Goal: Use online tool/utility: Utilize a website feature to perform a specific function

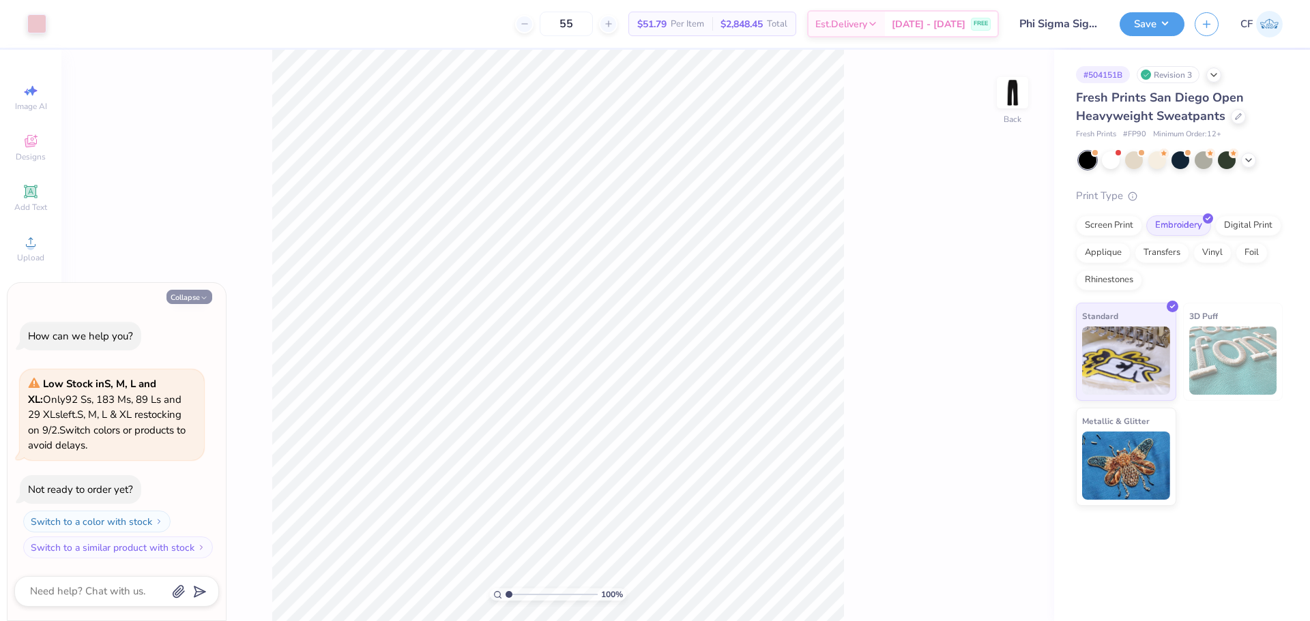
click at [173, 299] on button "Collapse" at bounding box center [189, 297] width 46 height 14
type textarea "x"
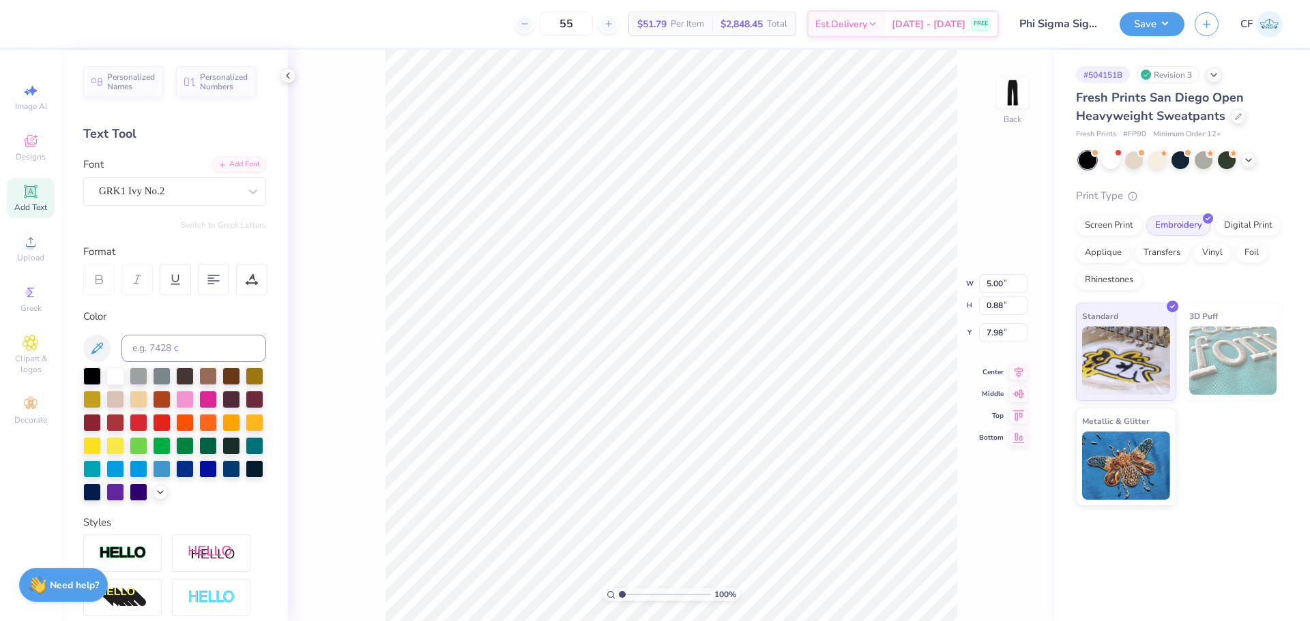
type input "7.68"
click at [38, 254] on span "Upload" at bounding box center [30, 257] width 27 height 11
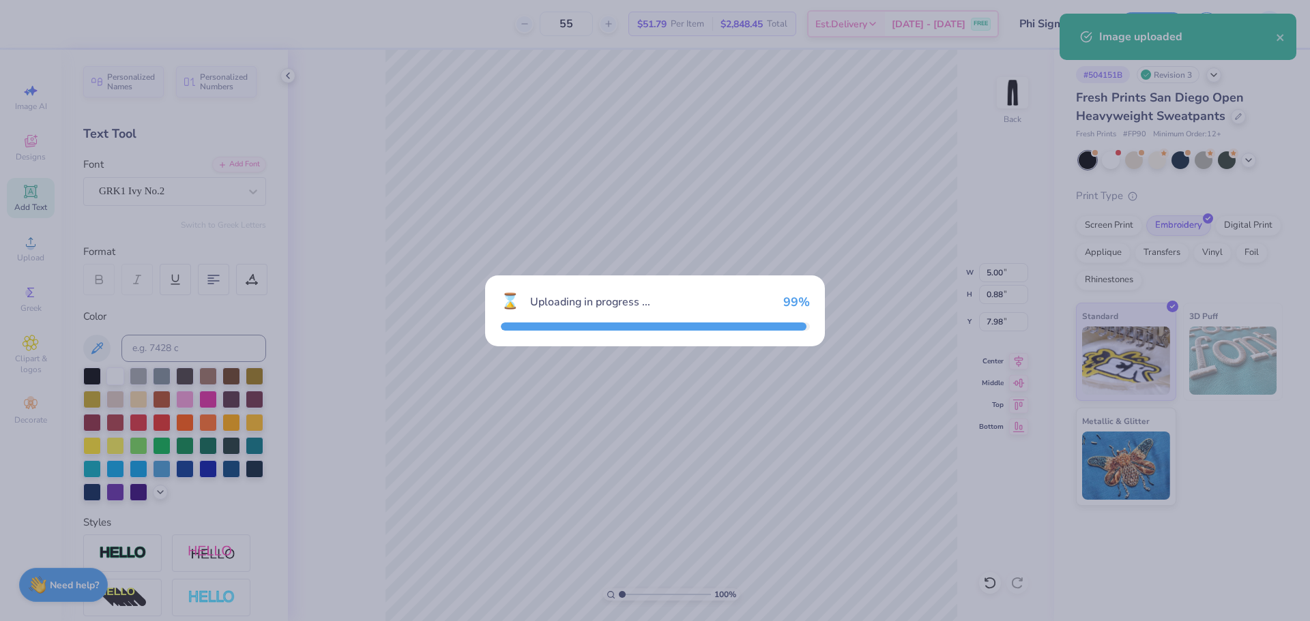
type input "1.37"
type input "12.00"
type input "21.00"
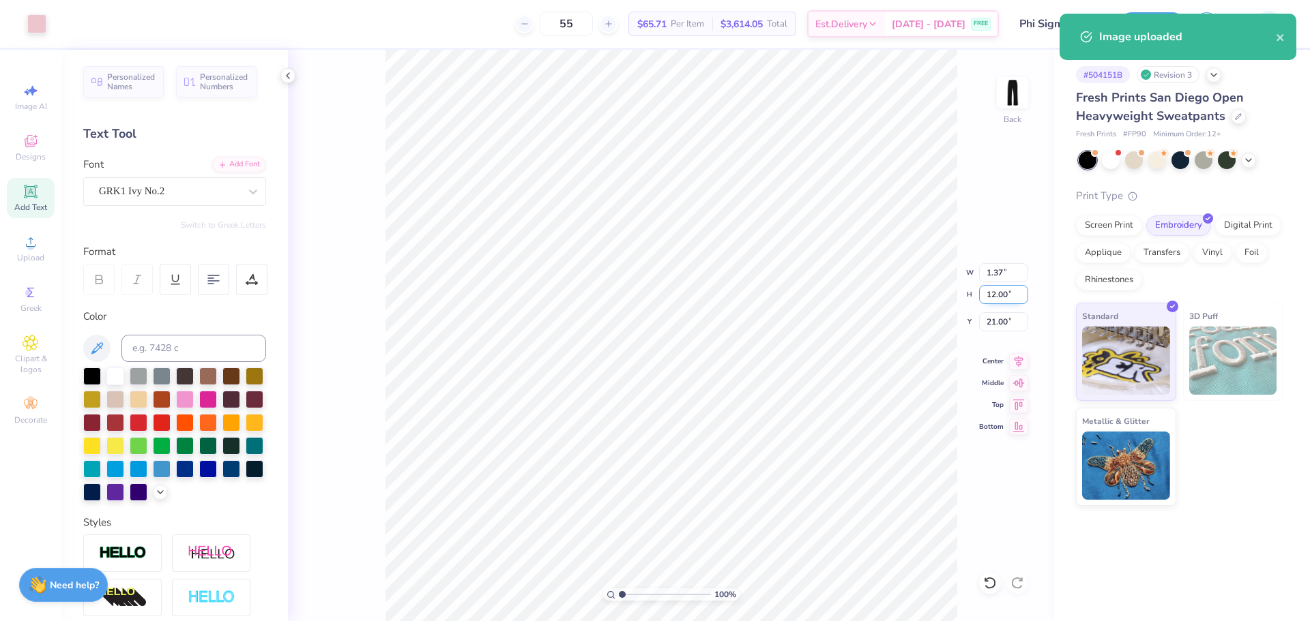
click at [1003, 293] on input "12.00" at bounding box center [1003, 294] width 49 height 19
type input "6"
type input "0.68"
type input "6.00"
type input "24.00"
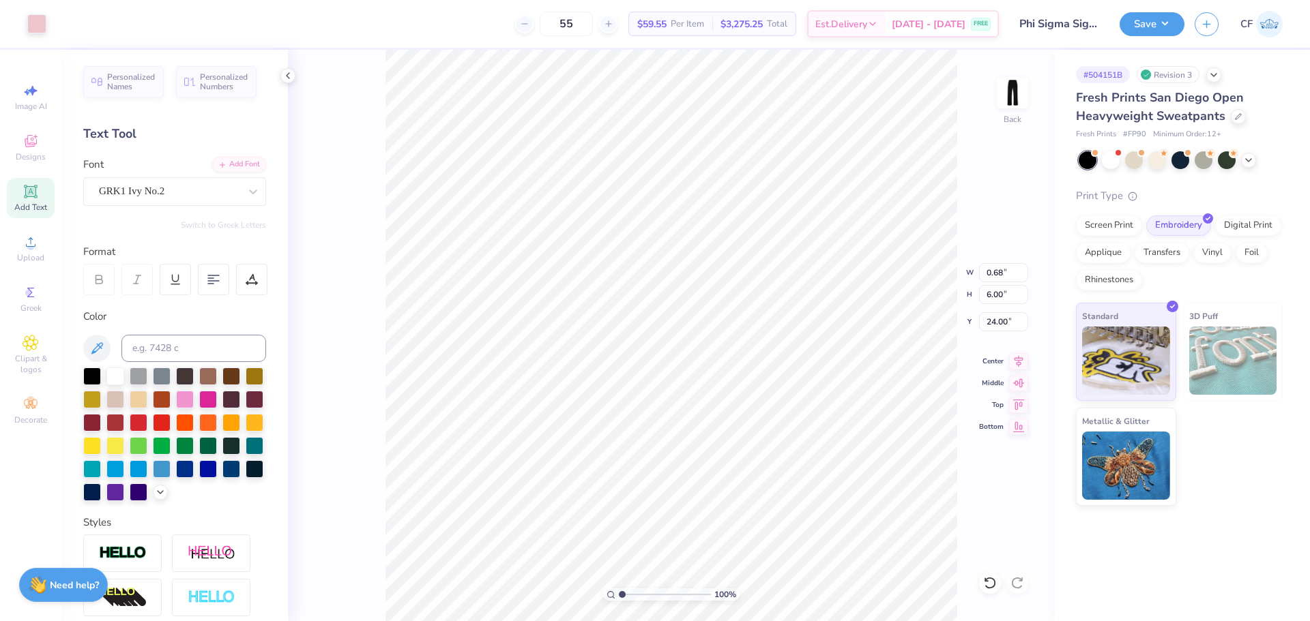
type input "7.98"
type input "5.00"
type input "0.88"
type input "0.68"
type input "6.00"
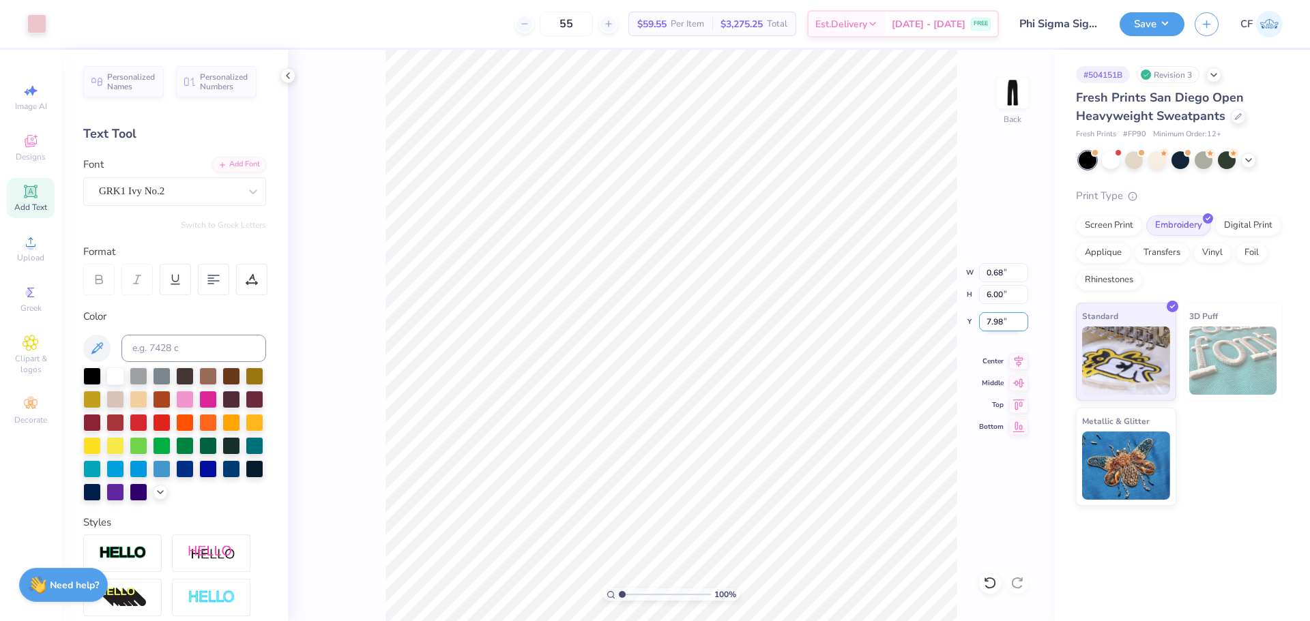
click at [998, 325] on input "7.98" at bounding box center [1003, 321] width 49 height 19
type input "7.98"
click at [1155, 25] on button "Save" at bounding box center [1151, 22] width 65 height 24
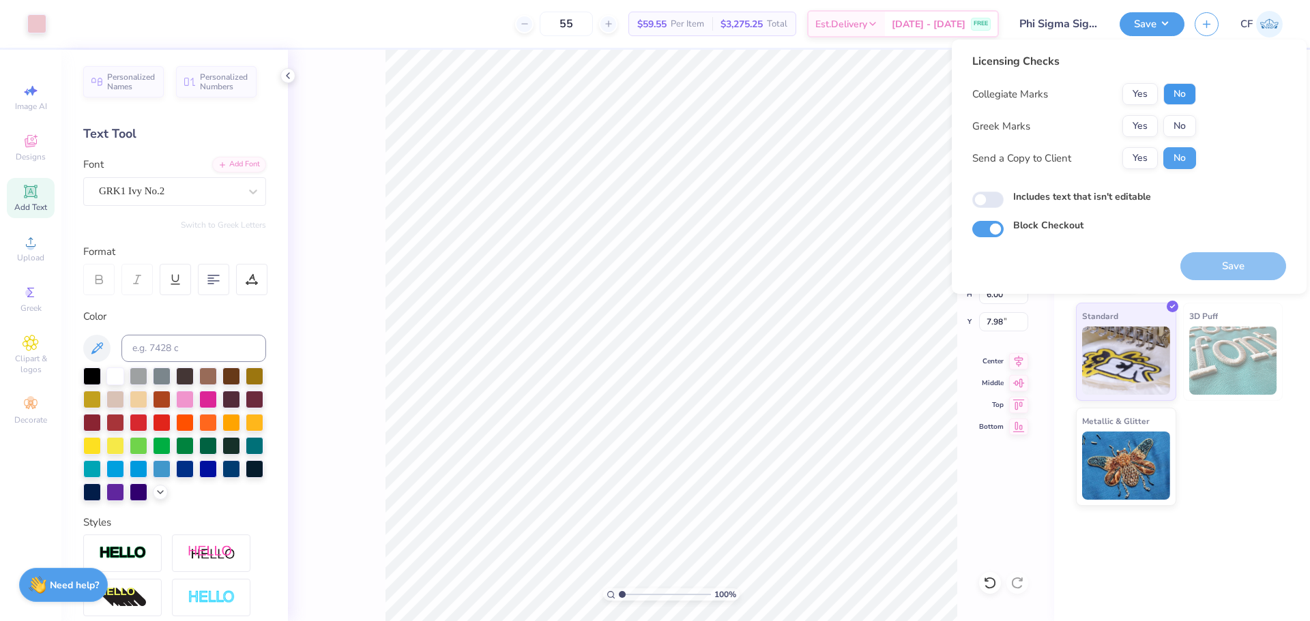
click at [1183, 95] on button "No" at bounding box center [1179, 94] width 33 height 22
click at [1151, 119] on button "Yes" at bounding box center [1139, 126] width 35 height 22
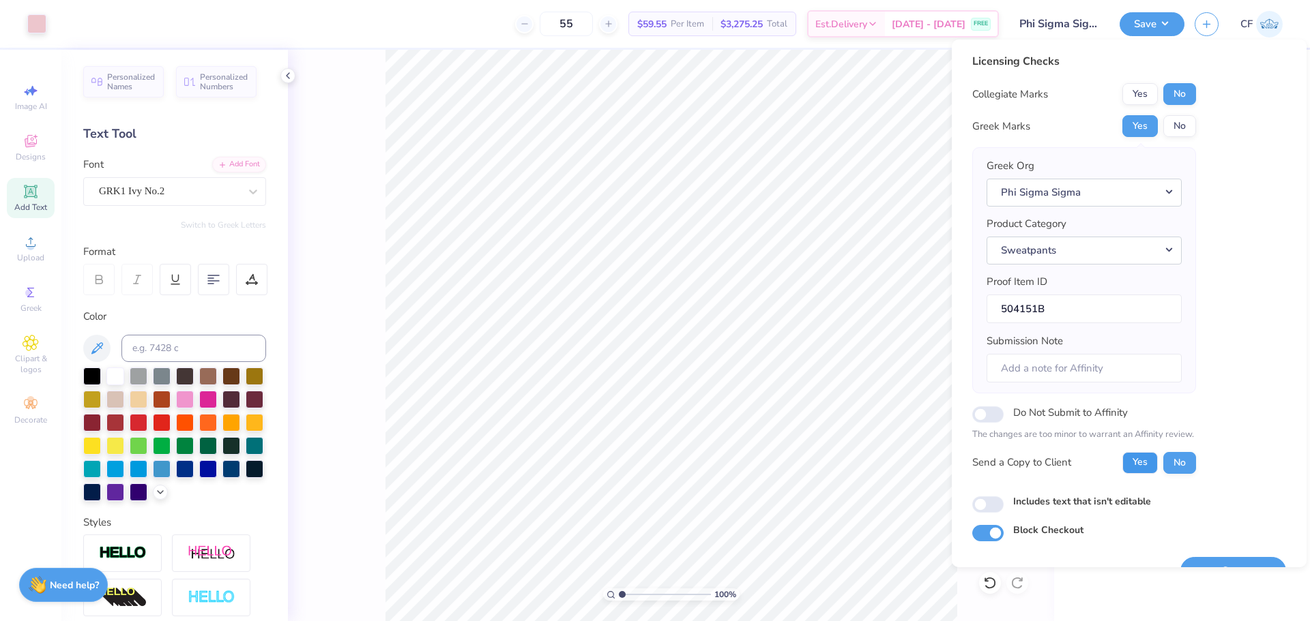
click at [1149, 460] on button "Yes" at bounding box center [1139, 463] width 35 height 22
click at [998, 505] on input "Includes text that isn't editable" at bounding box center [987, 505] width 31 height 16
checkbox input "true"
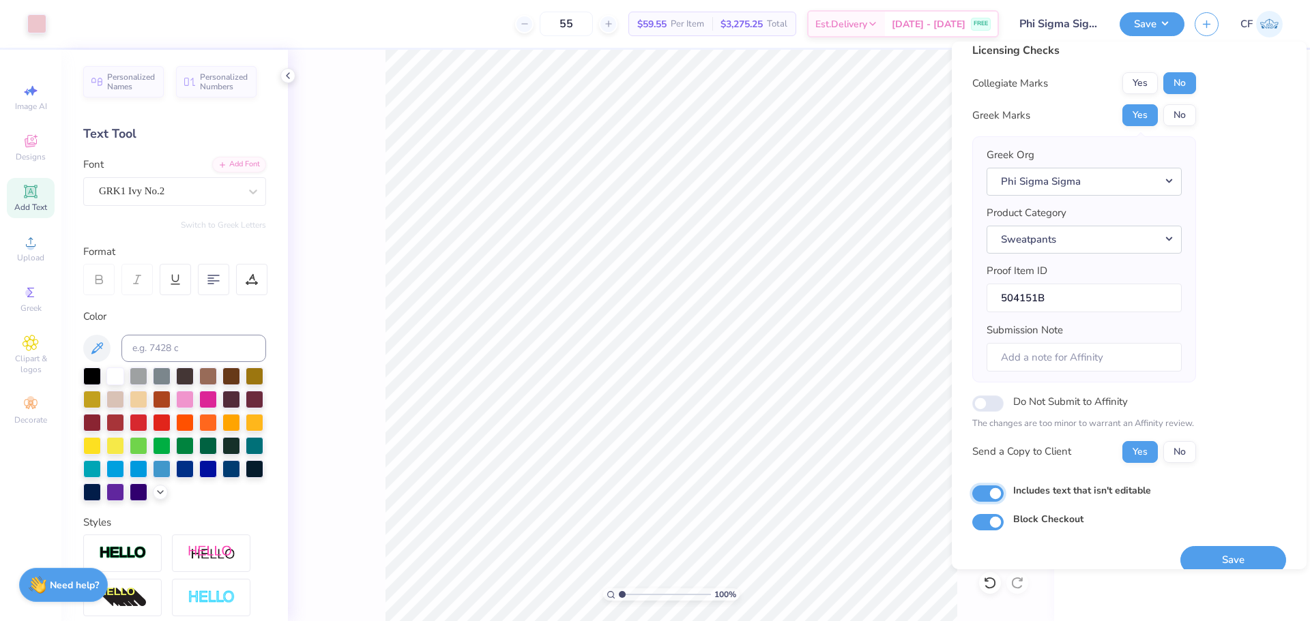
scroll to position [31, 0]
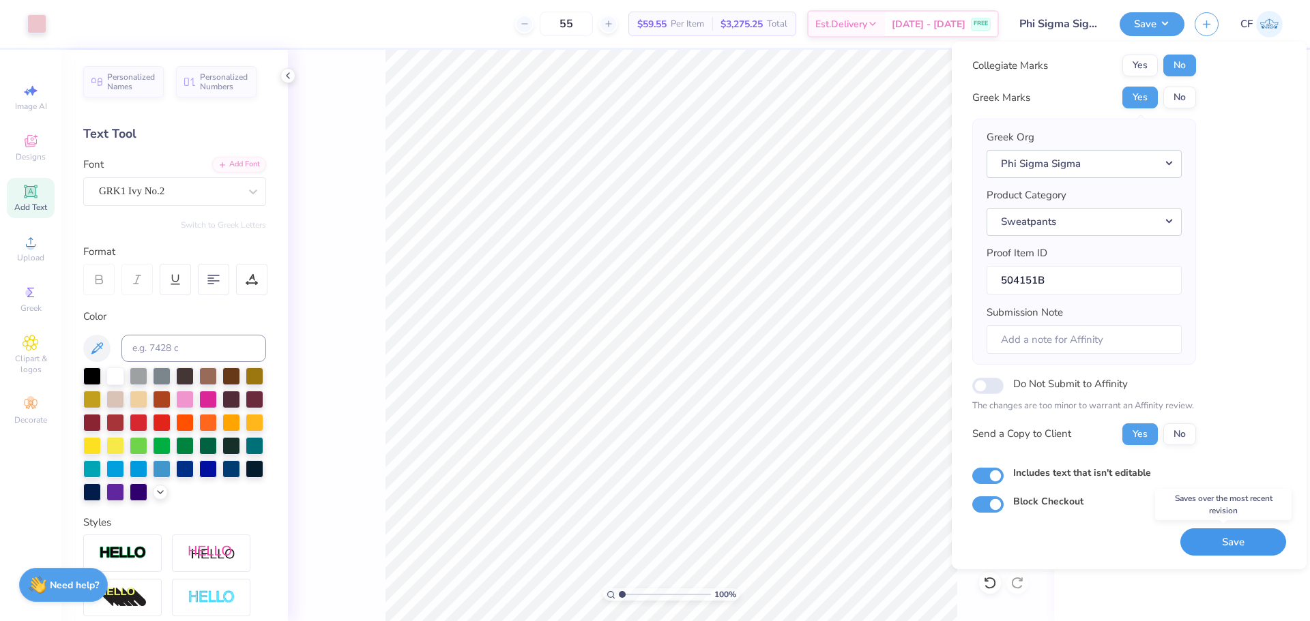
click at [1205, 545] on button "Save" at bounding box center [1233, 543] width 106 height 28
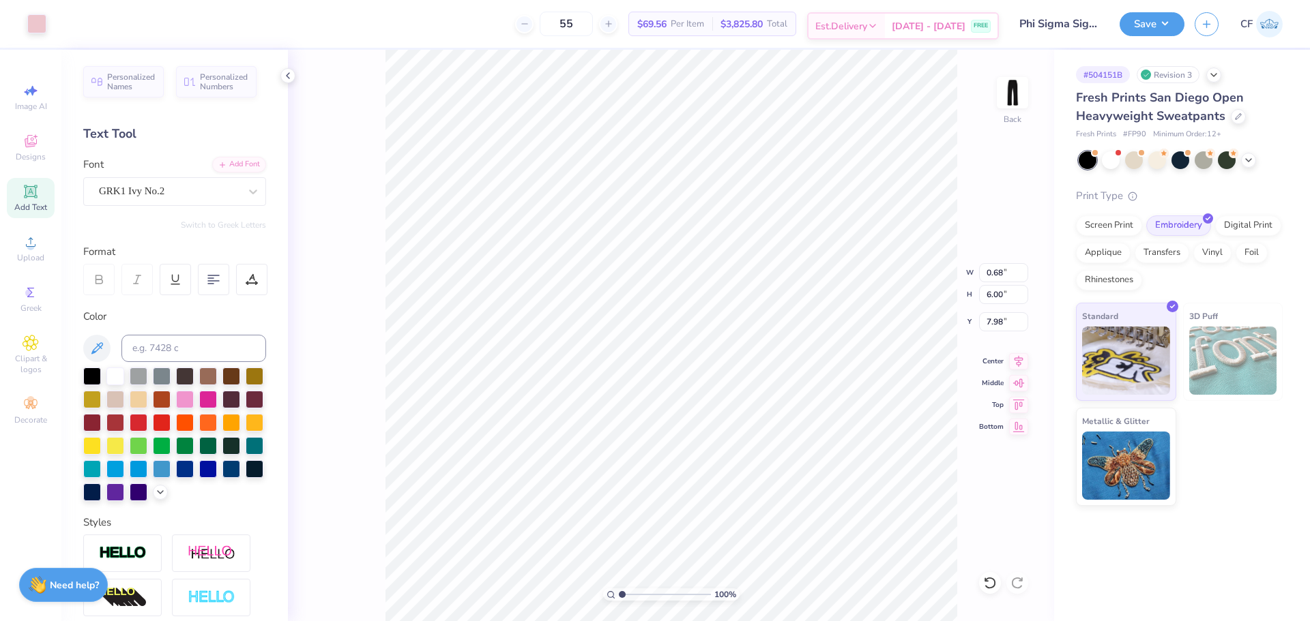
type input "5.00"
type input "0.88"
